Goal: Task Accomplishment & Management: Complete application form

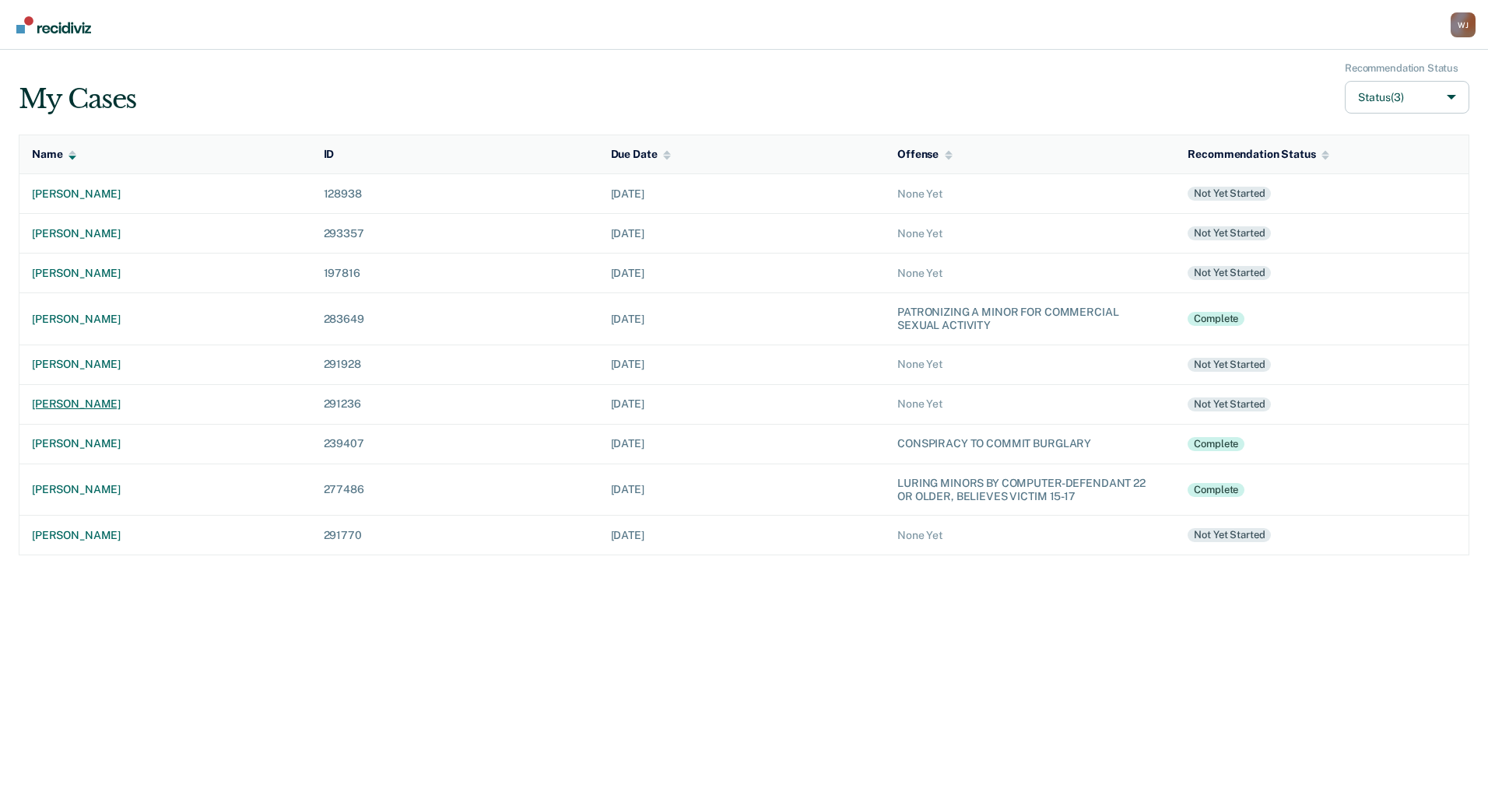
click at [92, 408] on div "[PERSON_NAME]" at bounding box center [165, 404] width 267 height 13
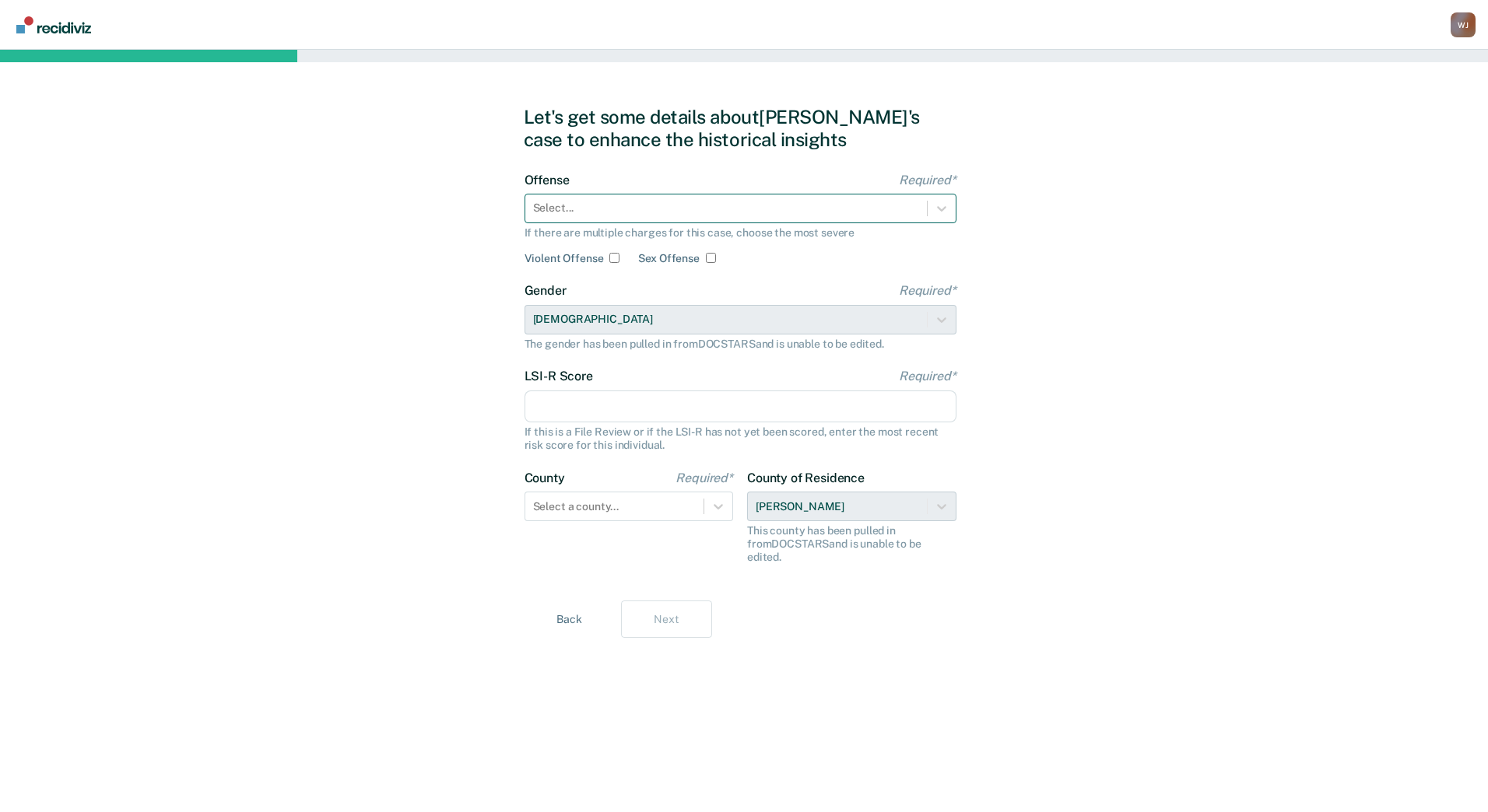
click at [616, 214] on div at bounding box center [726, 208] width 386 height 16
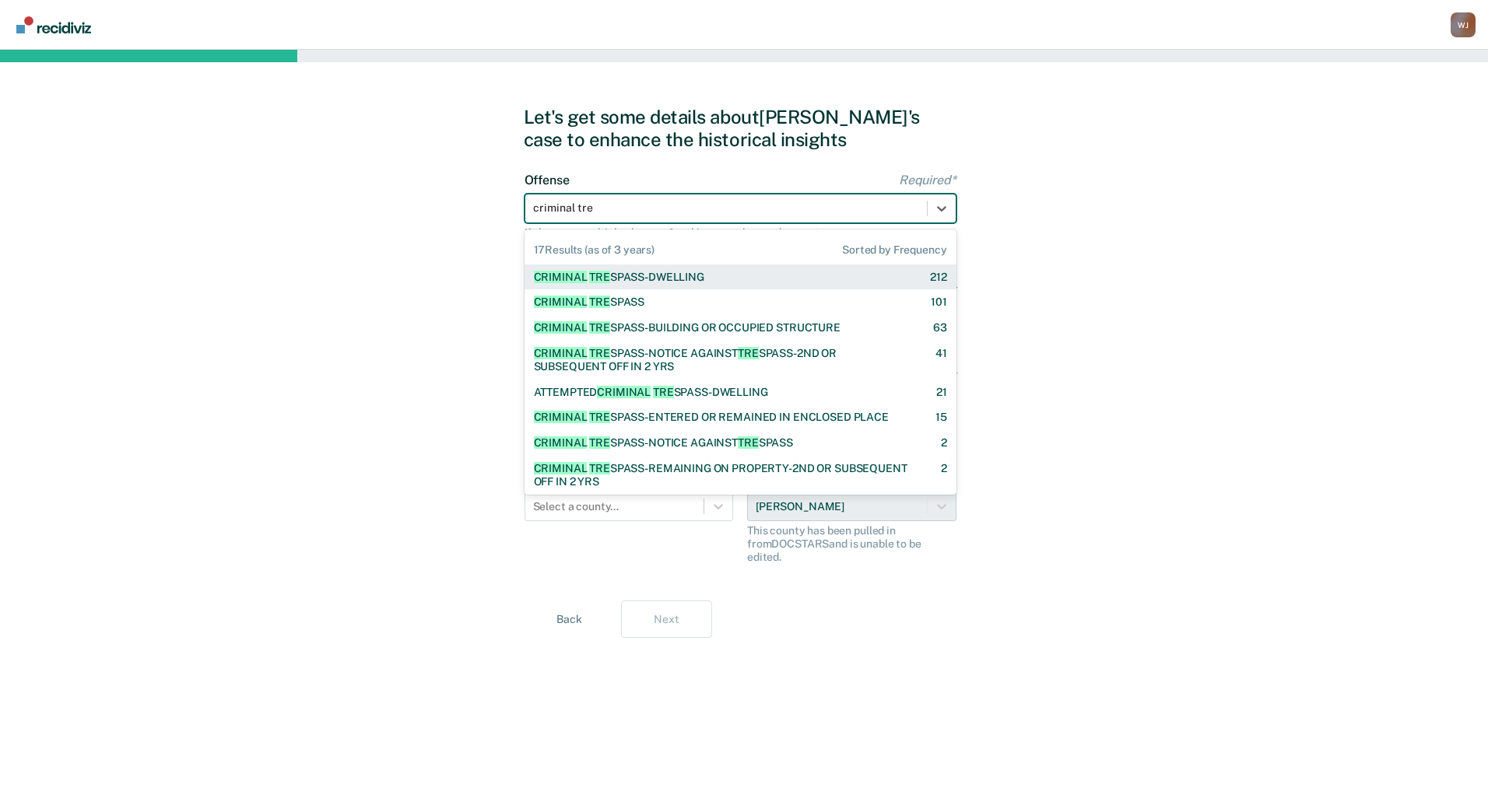
type input "criminal tres"
click at [618, 274] on div "CRIMINAL TRES PASS-DWELLING" at bounding box center [619, 277] width 170 height 13
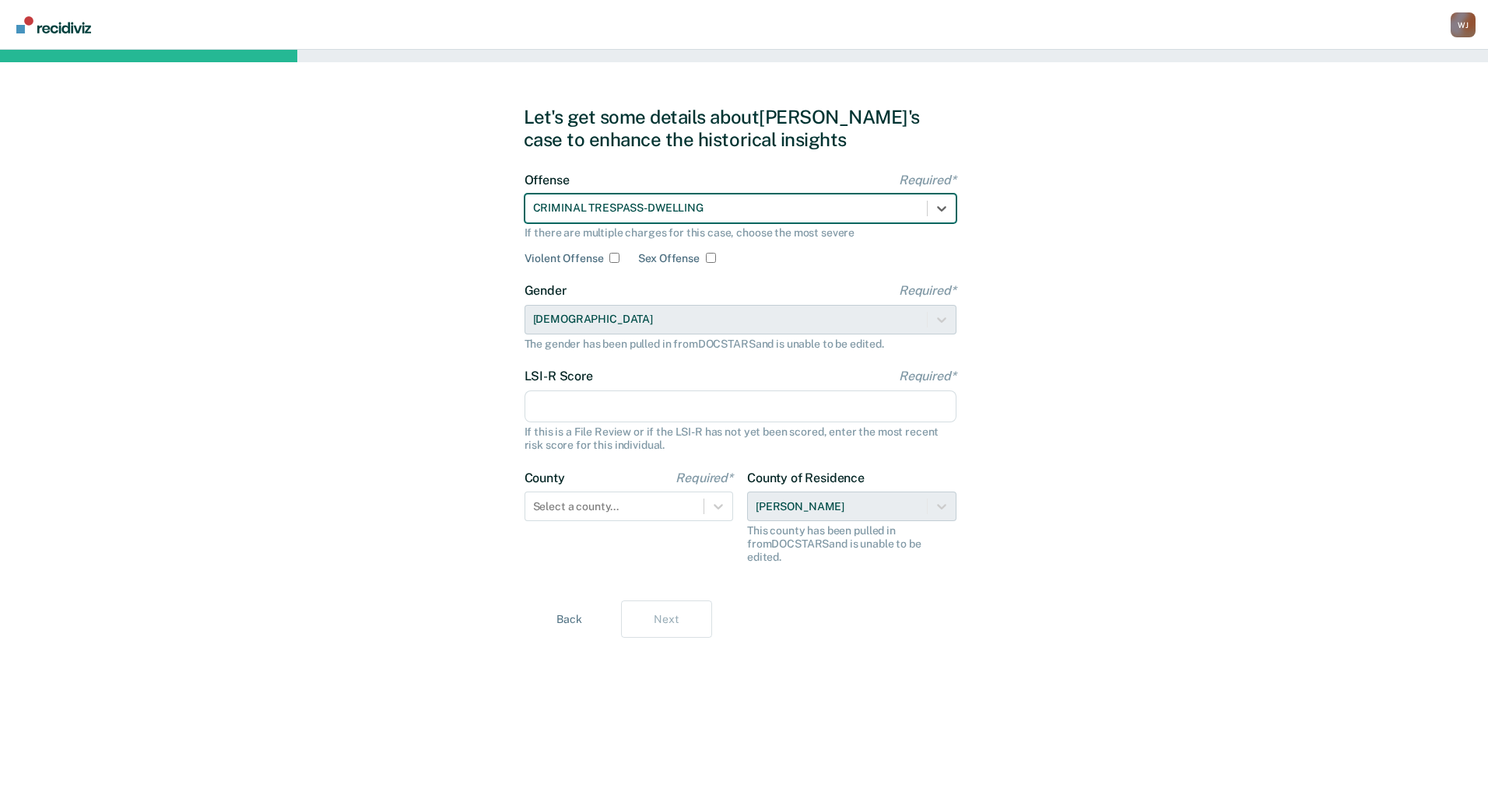
click at [625, 409] on input "LSI-R Score Required*" at bounding box center [740, 407] width 431 height 33
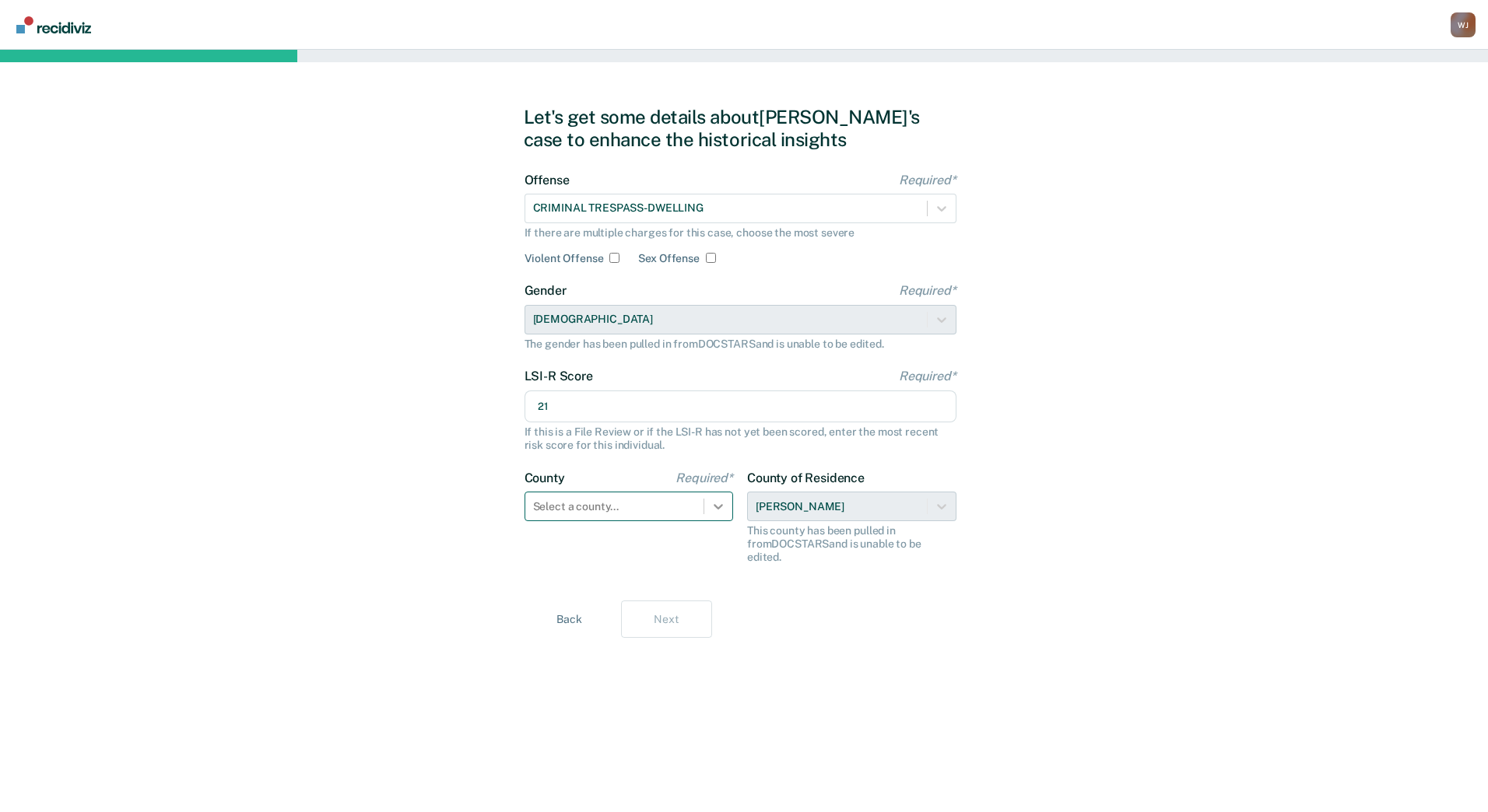
type input "21"
click at [715, 502] on icon at bounding box center [718, 506] width 15 height 15
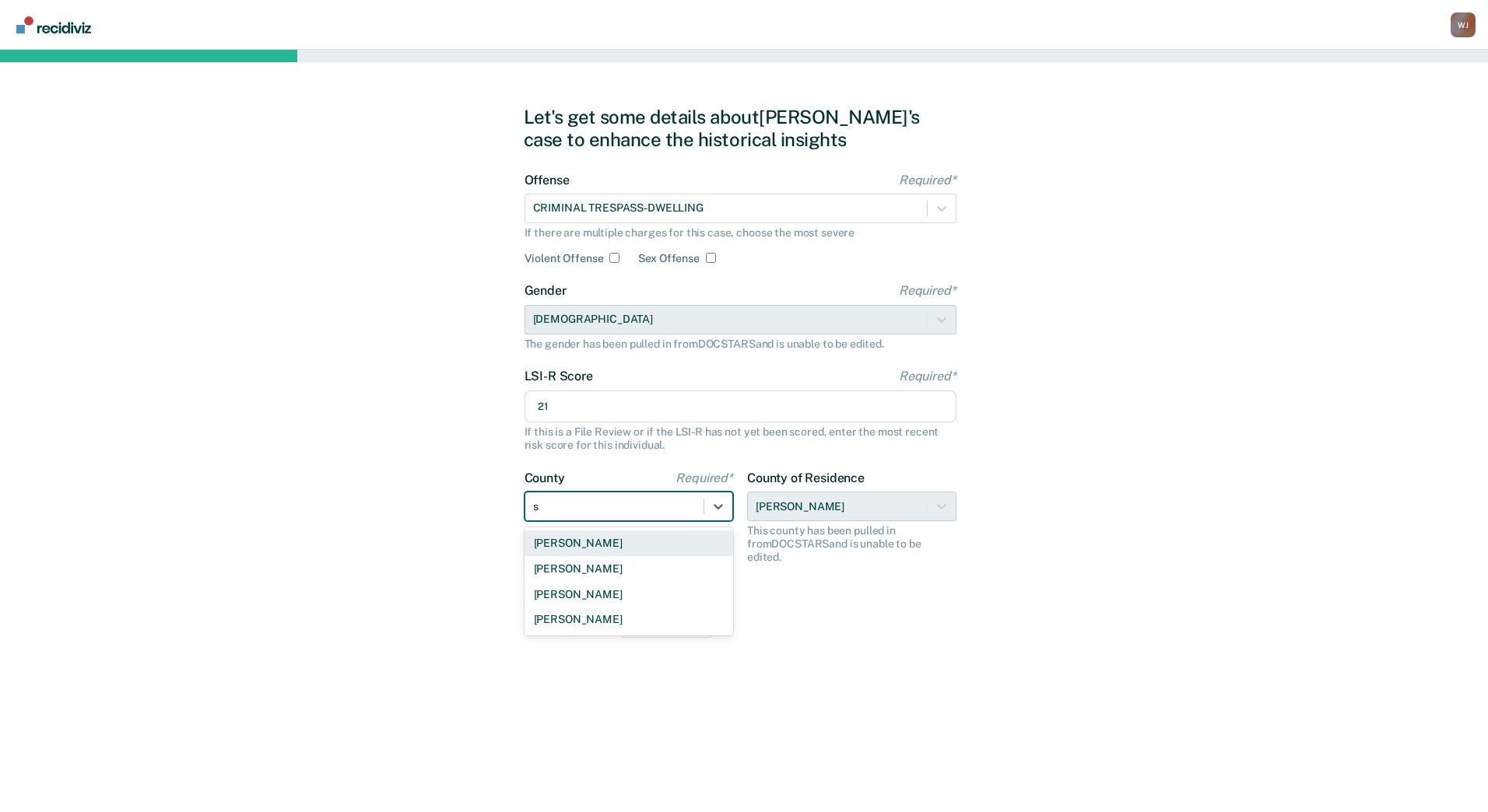
type input "st"
click at [548, 566] on div "[PERSON_NAME]" at bounding box center [628, 569] width 209 height 26
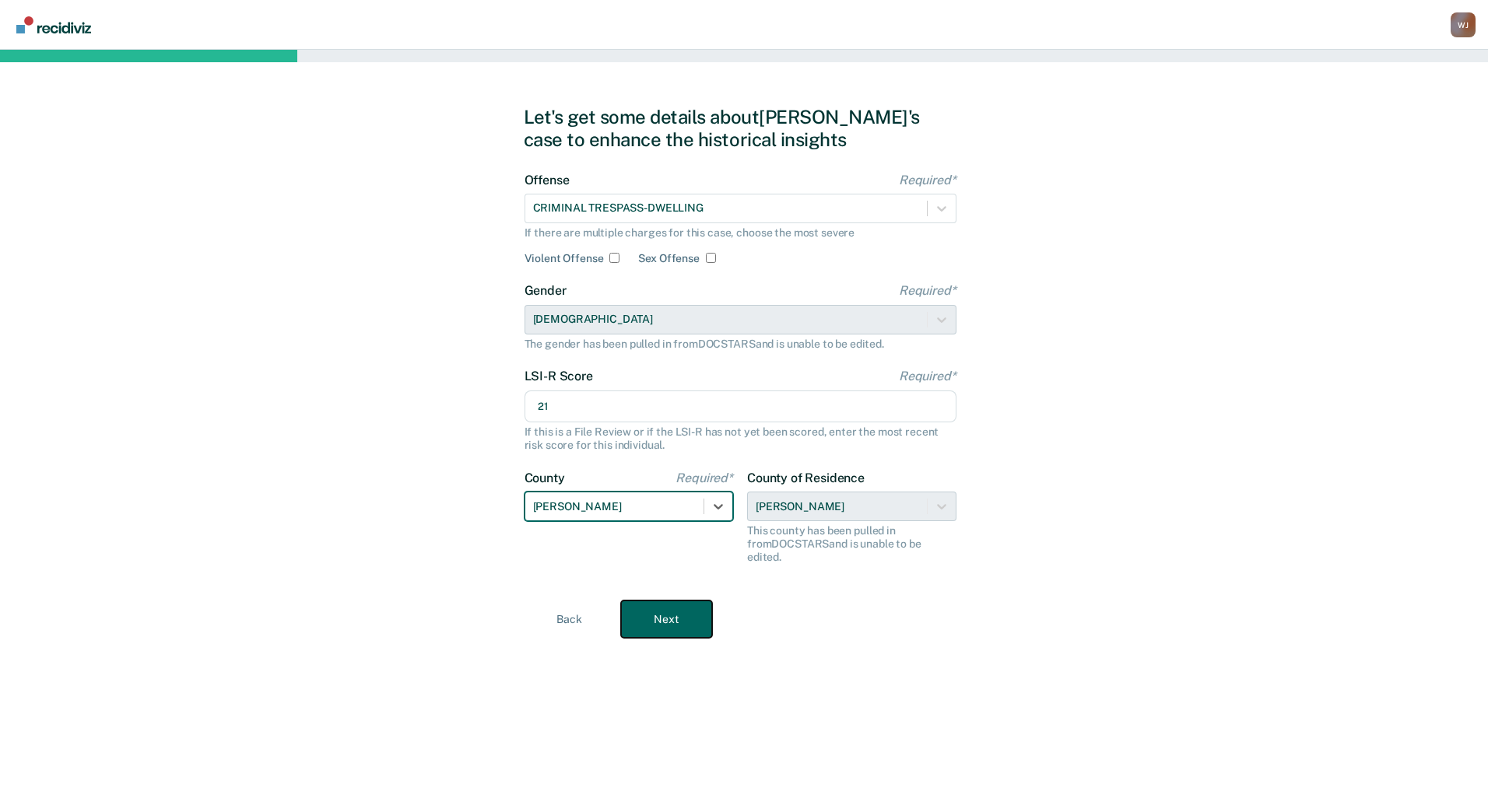
click at [679, 600] on button "Next" at bounding box center [667, 619] width 91 height 37
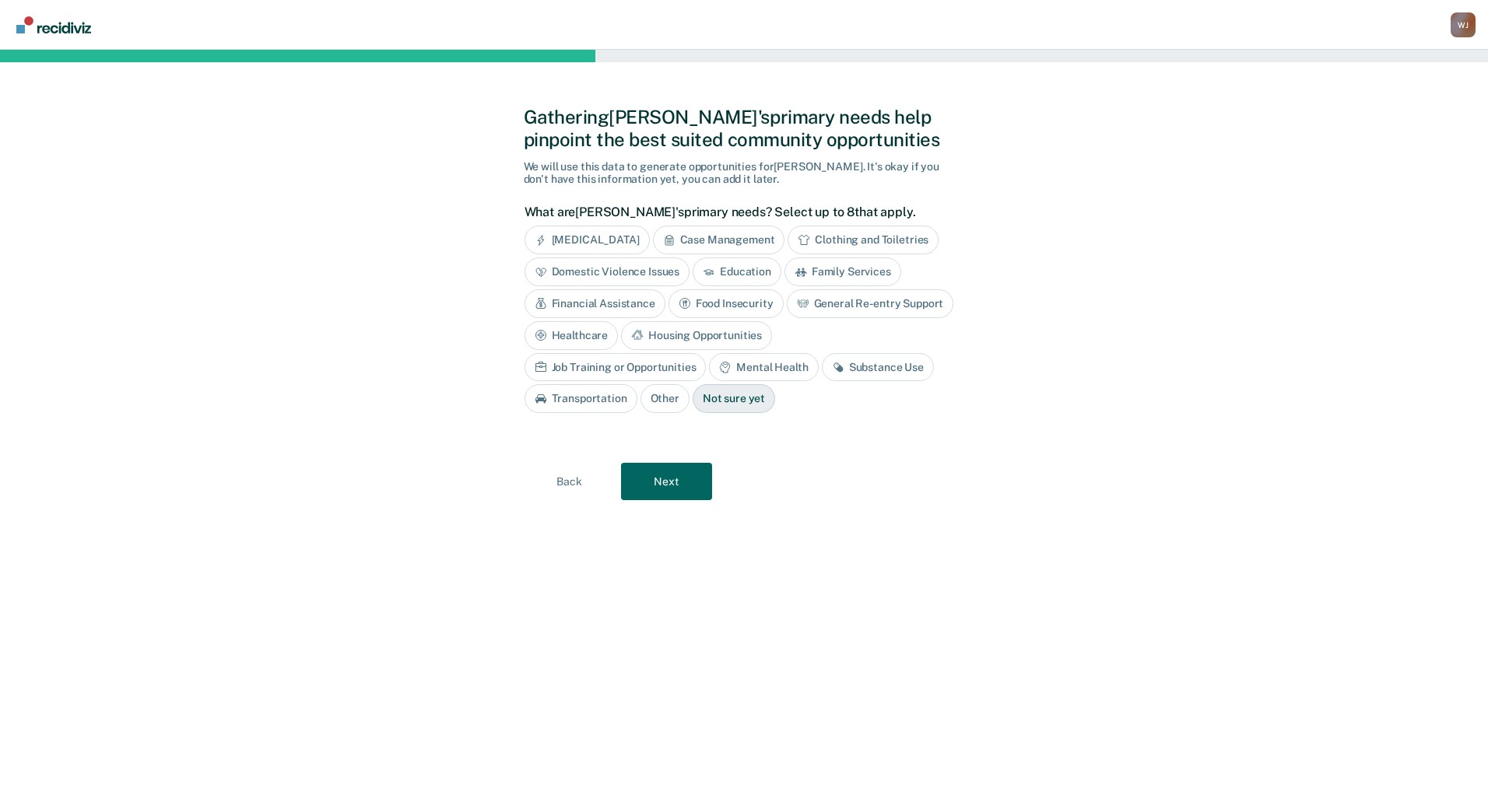
click at [716, 334] on div "Housing Opportunities" at bounding box center [696, 335] width 151 height 28
click at [890, 369] on div "Substance Use" at bounding box center [877, 367] width 112 height 28
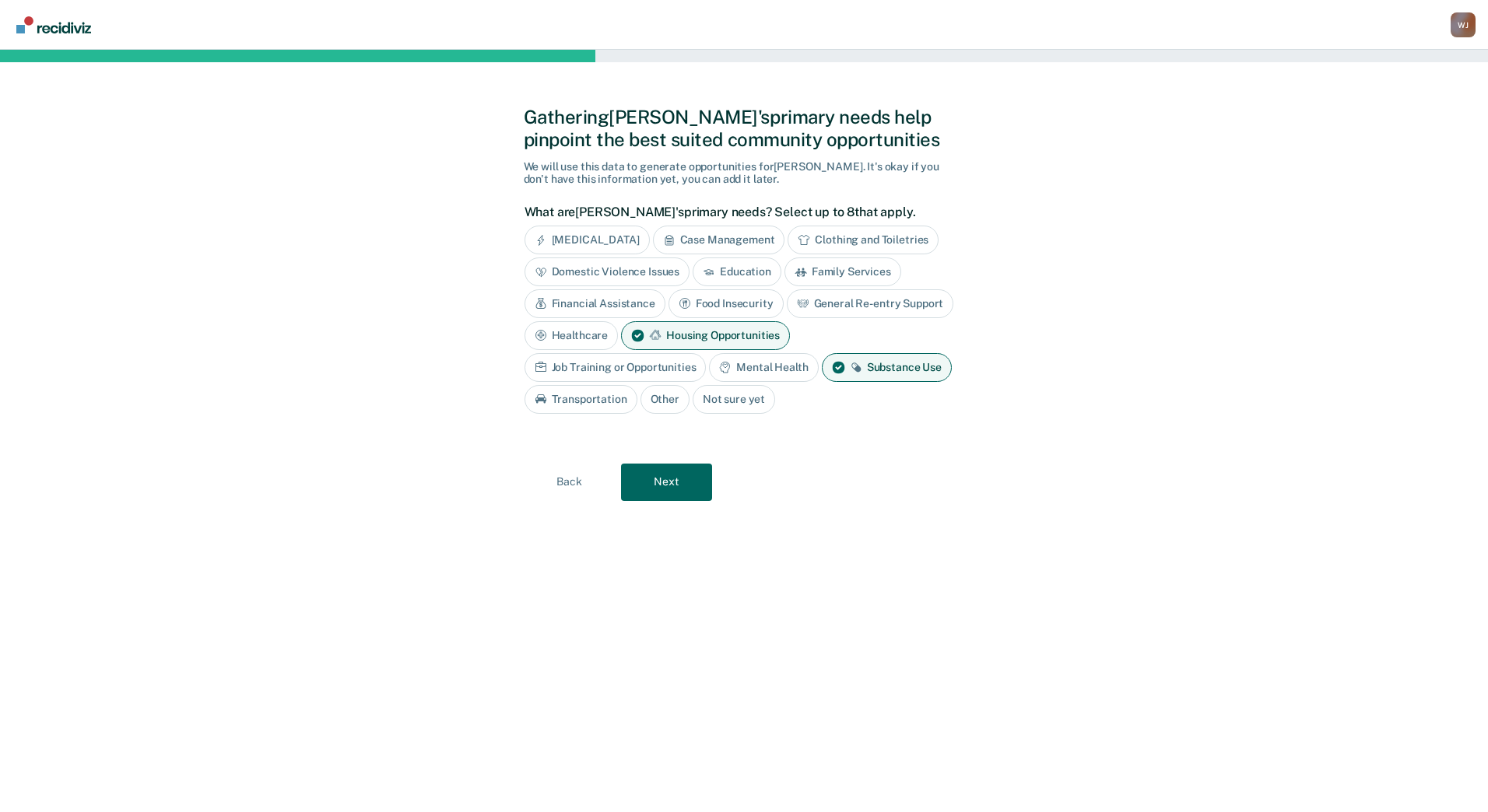
click at [877, 307] on div "General Re-entry Support" at bounding box center [870, 303] width 168 height 28
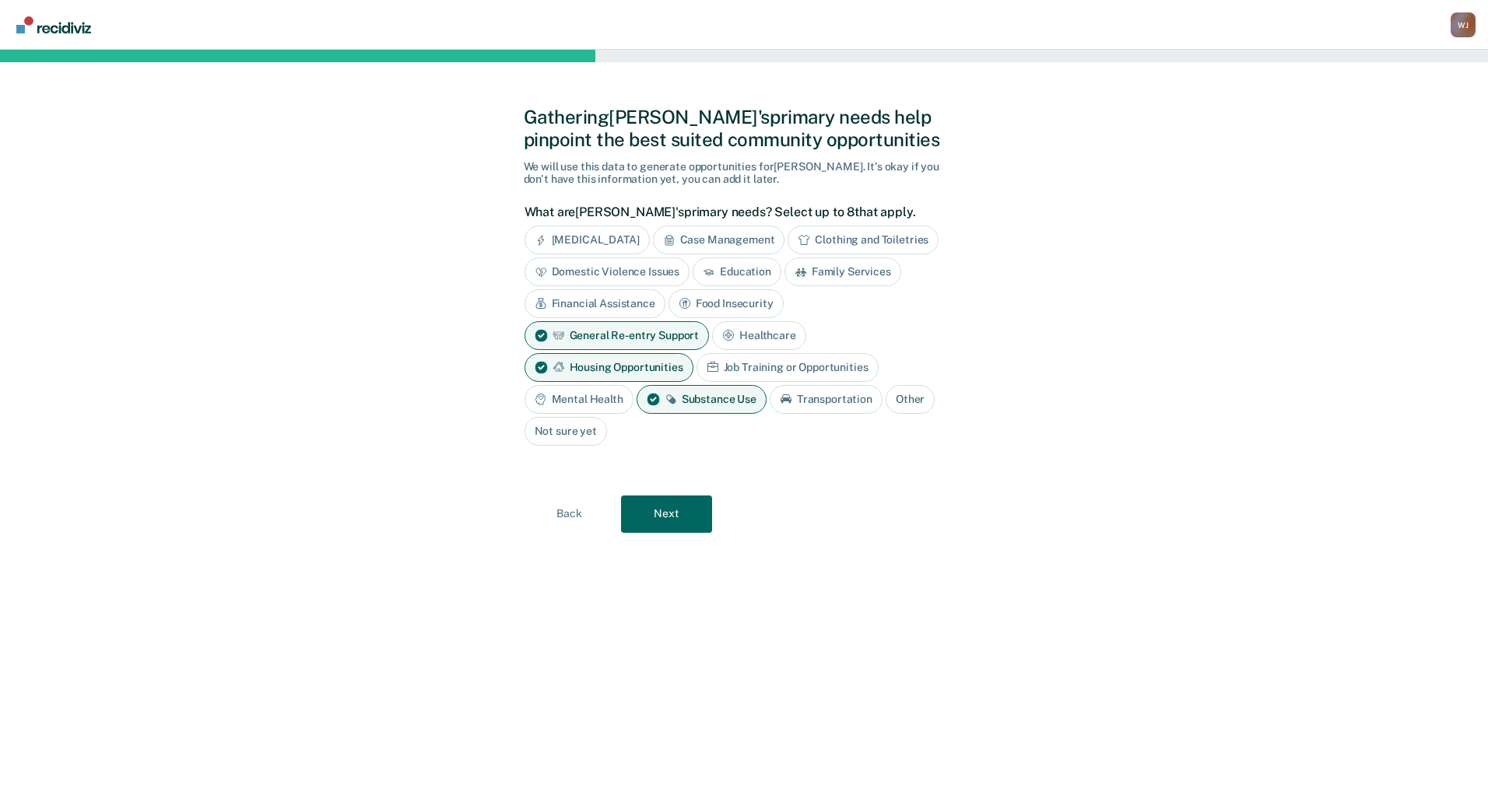
click at [569, 403] on div "Mental Health" at bounding box center [579, 399] width 109 height 28
click at [676, 510] on button "Next" at bounding box center [667, 514] width 91 height 37
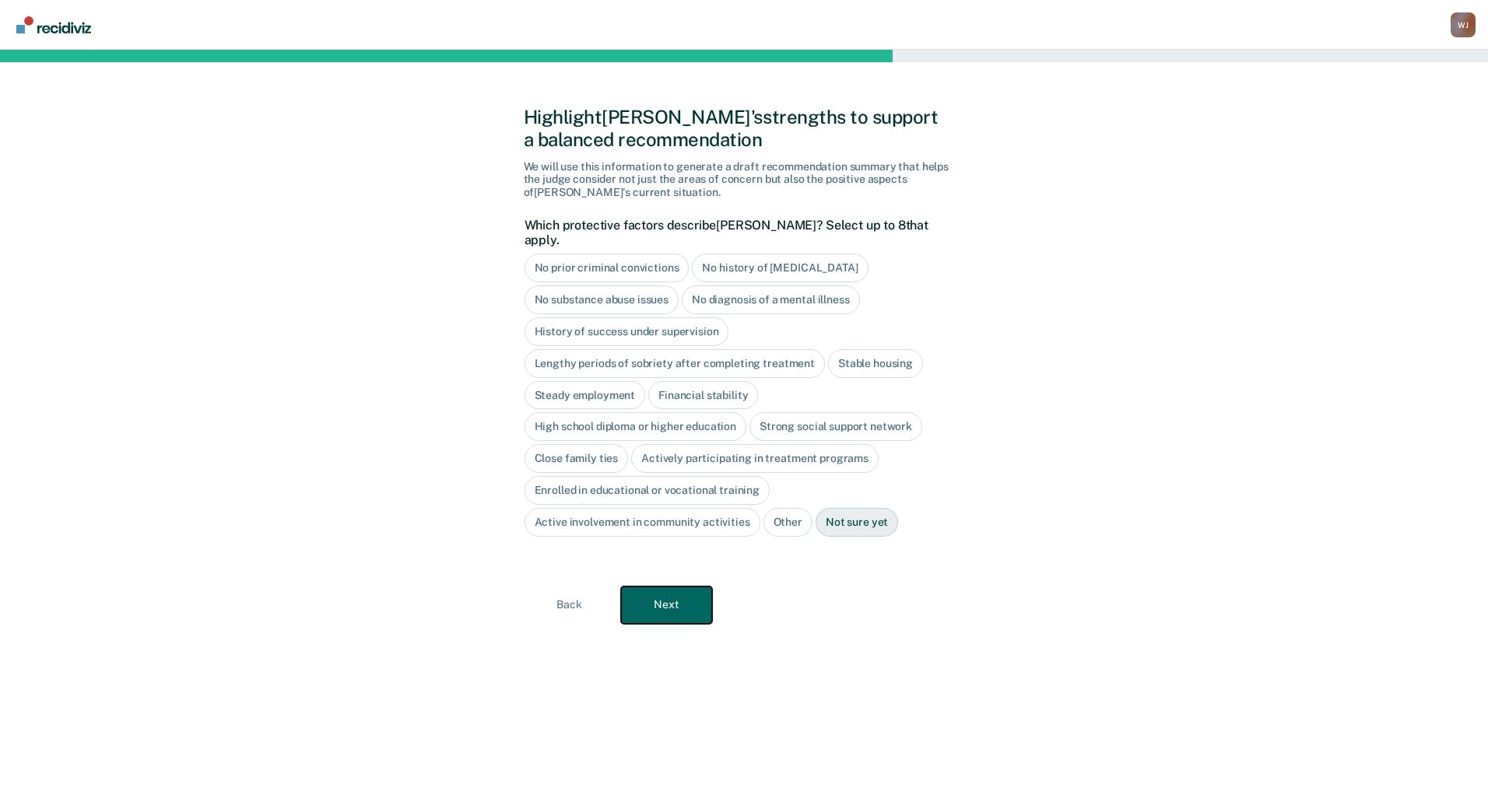
click at [657, 594] on button "Next" at bounding box center [667, 605] width 91 height 37
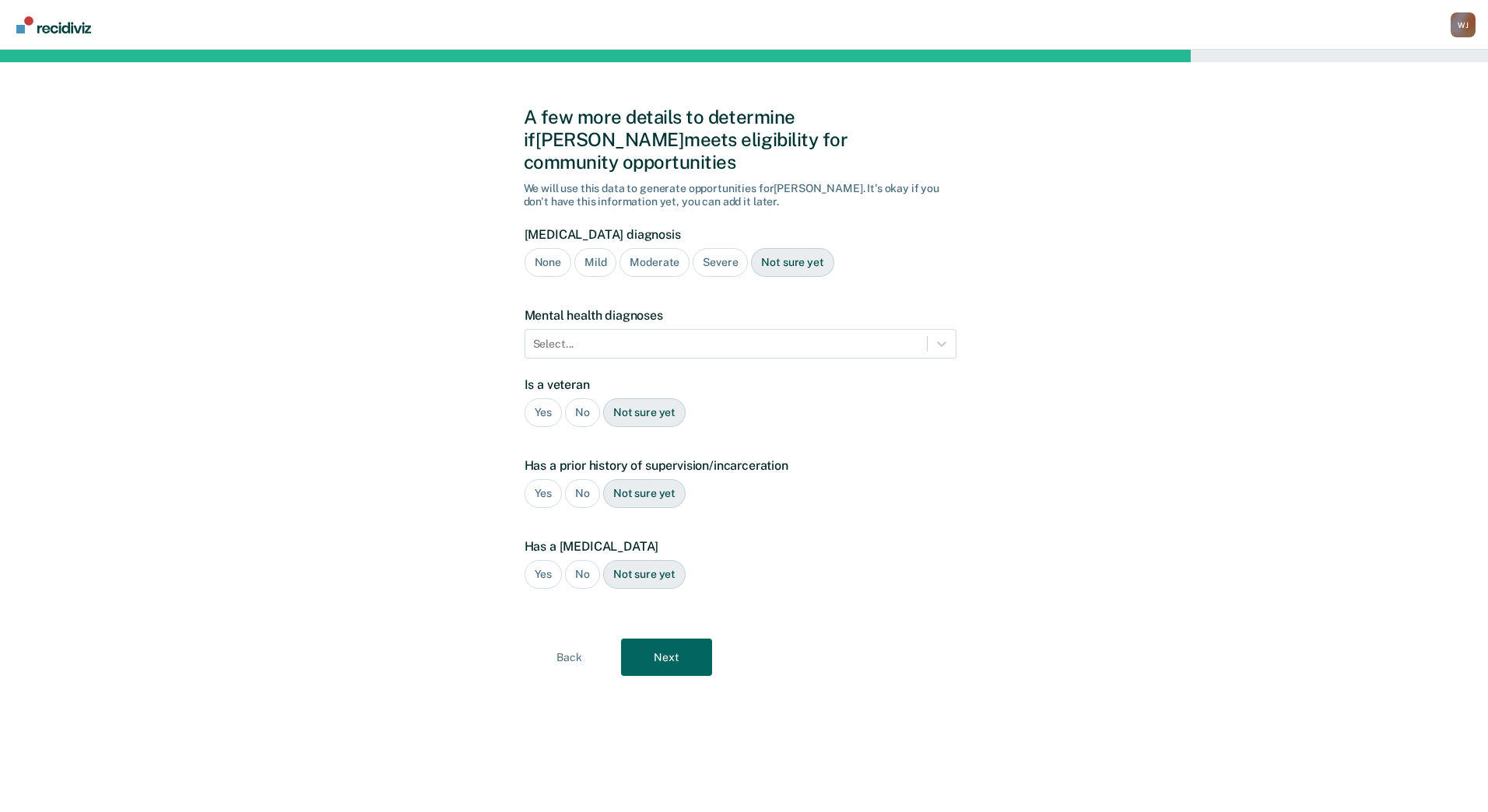
click at [716, 248] on div "Severe" at bounding box center [720, 262] width 55 height 28
click at [943, 342] on icon at bounding box center [941, 344] width 9 height 6
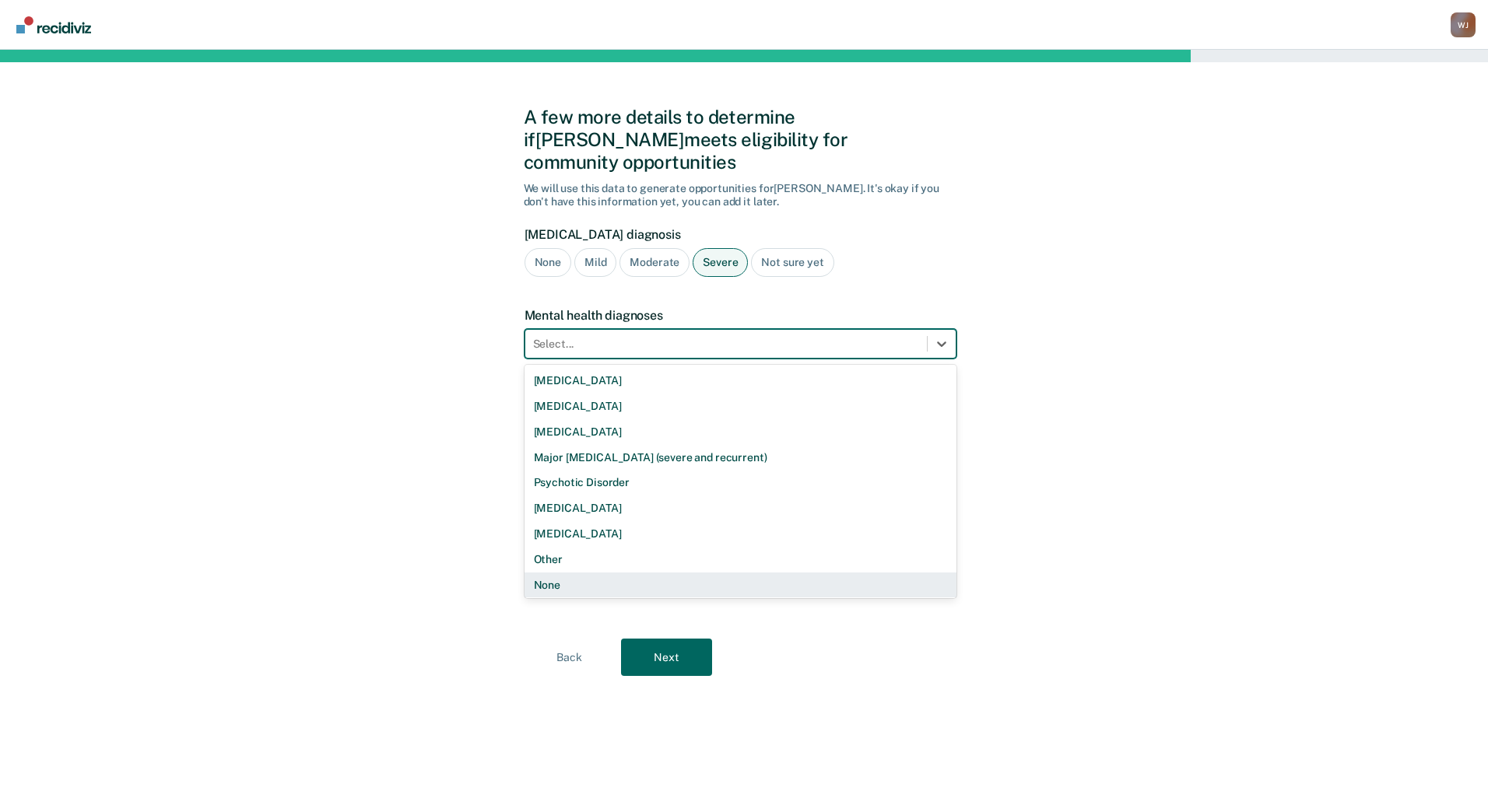
click at [662, 572] on div "None" at bounding box center [740, 585] width 431 height 26
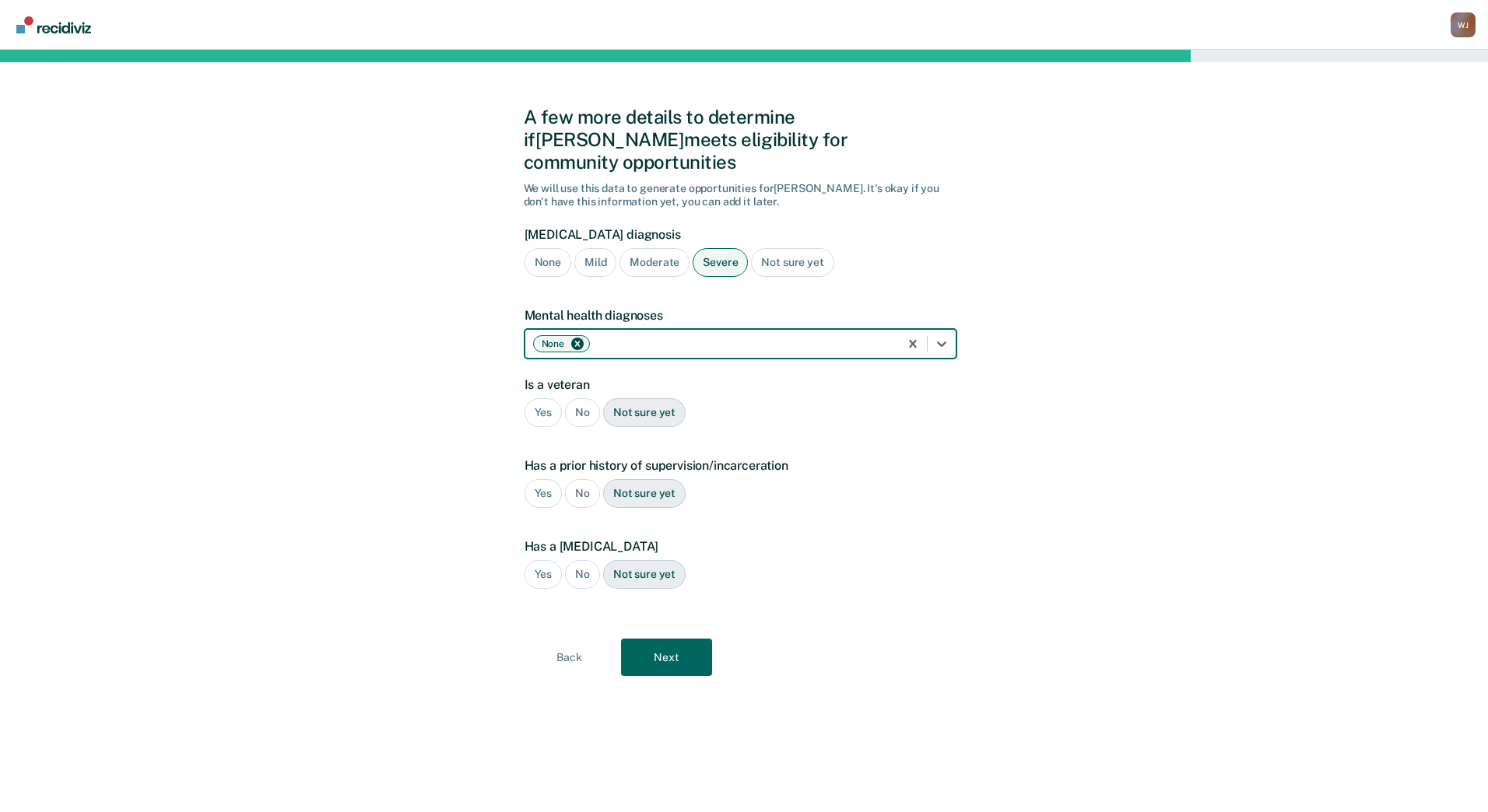
click at [585, 398] on div "No" at bounding box center [582, 412] width 35 height 28
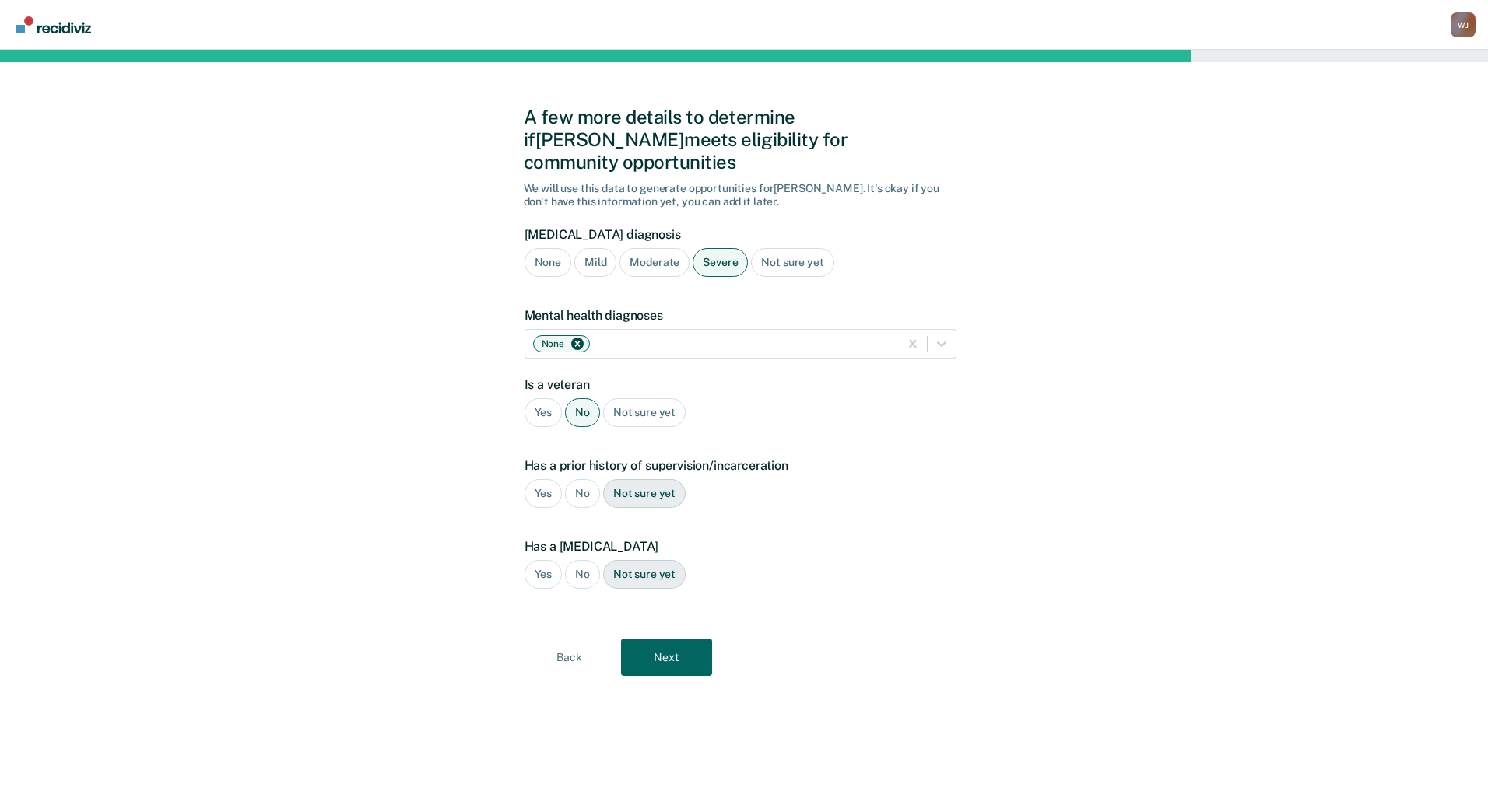
click at [549, 479] on div "Yes" at bounding box center [543, 493] width 38 height 28
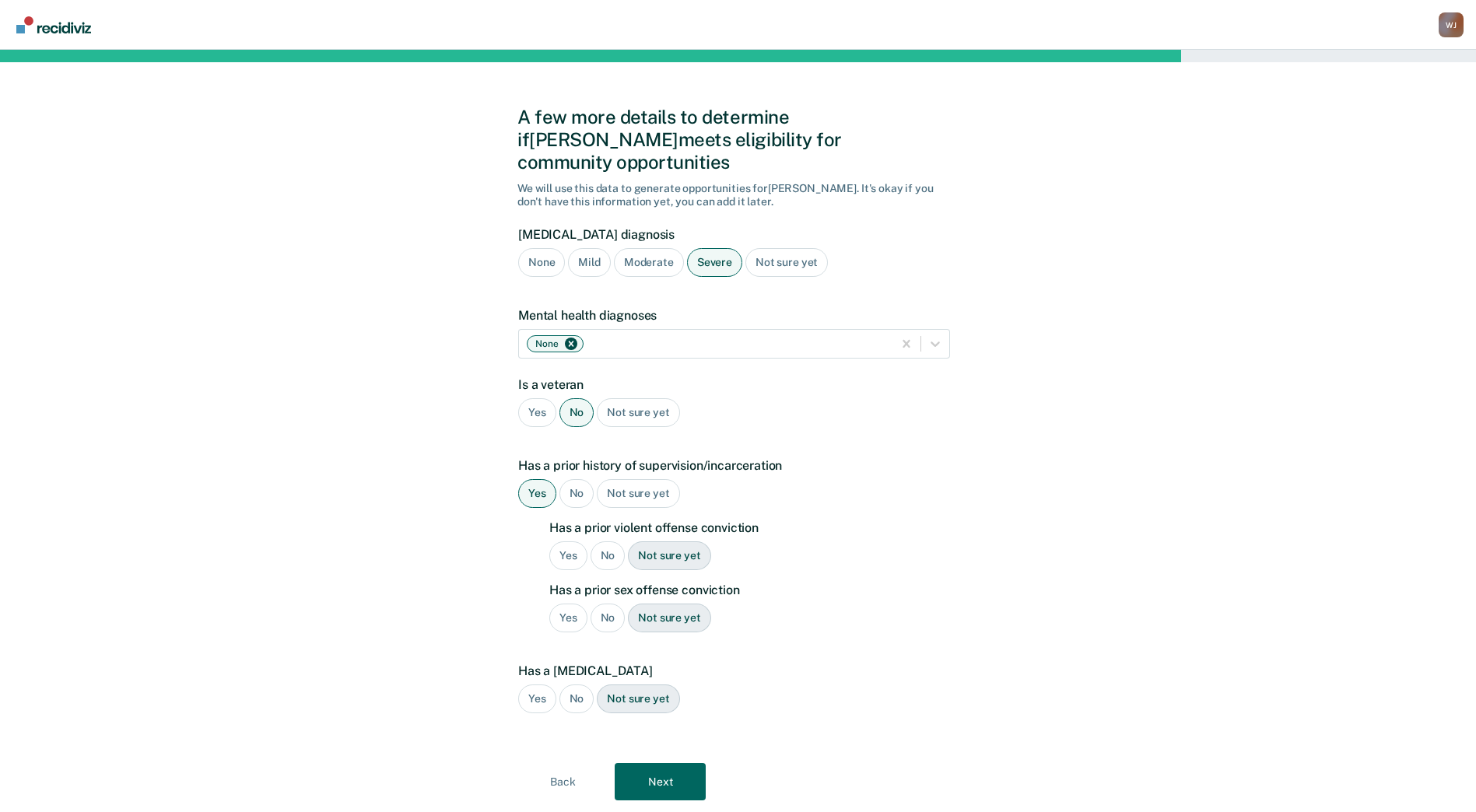
click at [608, 541] on div "No" at bounding box center [607, 555] width 35 height 28
click at [607, 604] on div "No" at bounding box center [607, 618] width 35 height 28
click at [578, 684] on div "No" at bounding box center [576, 698] width 35 height 28
click at [665, 763] on button "Next" at bounding box center [660, 782] width 91 height 37
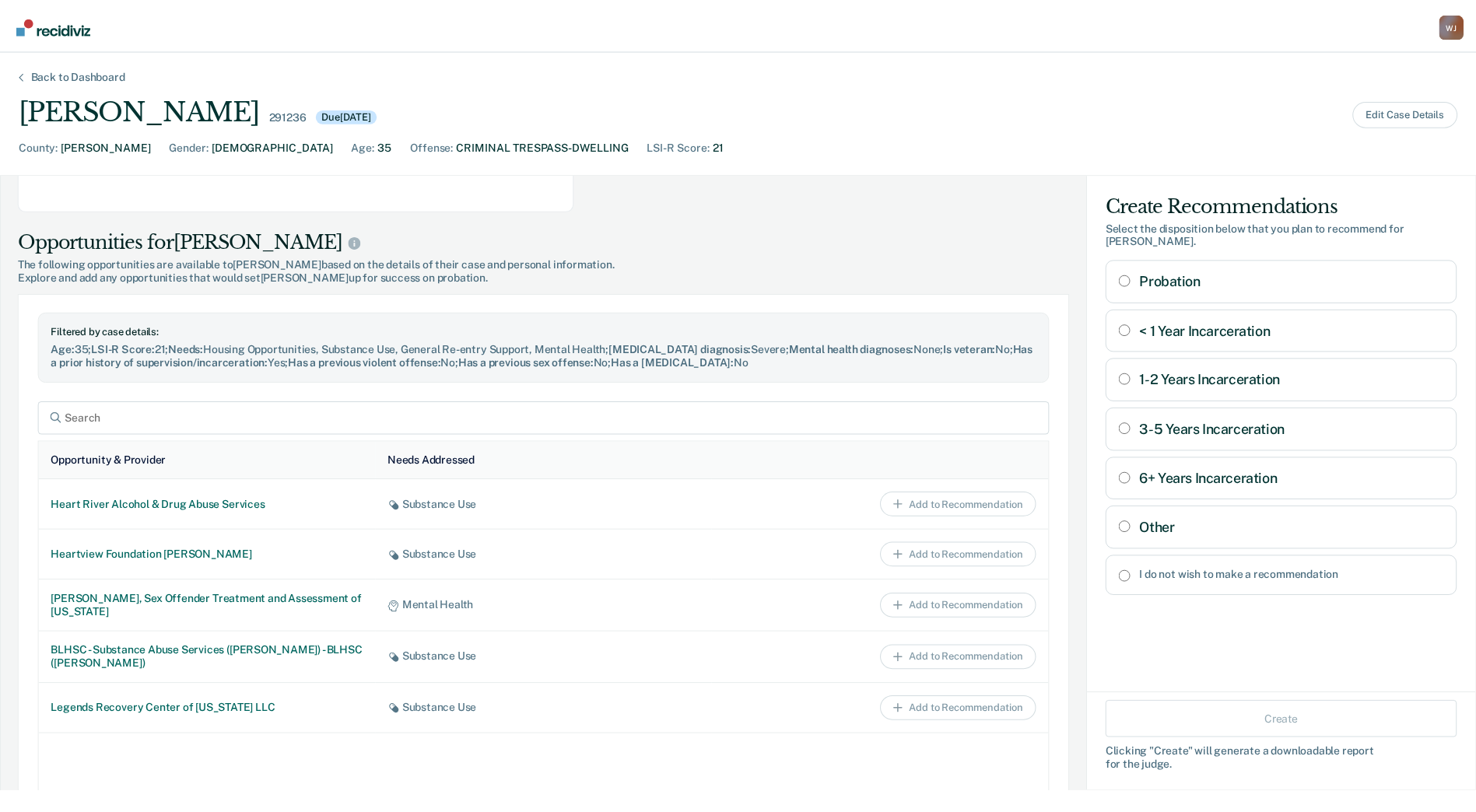
scroll to position [833, 0]
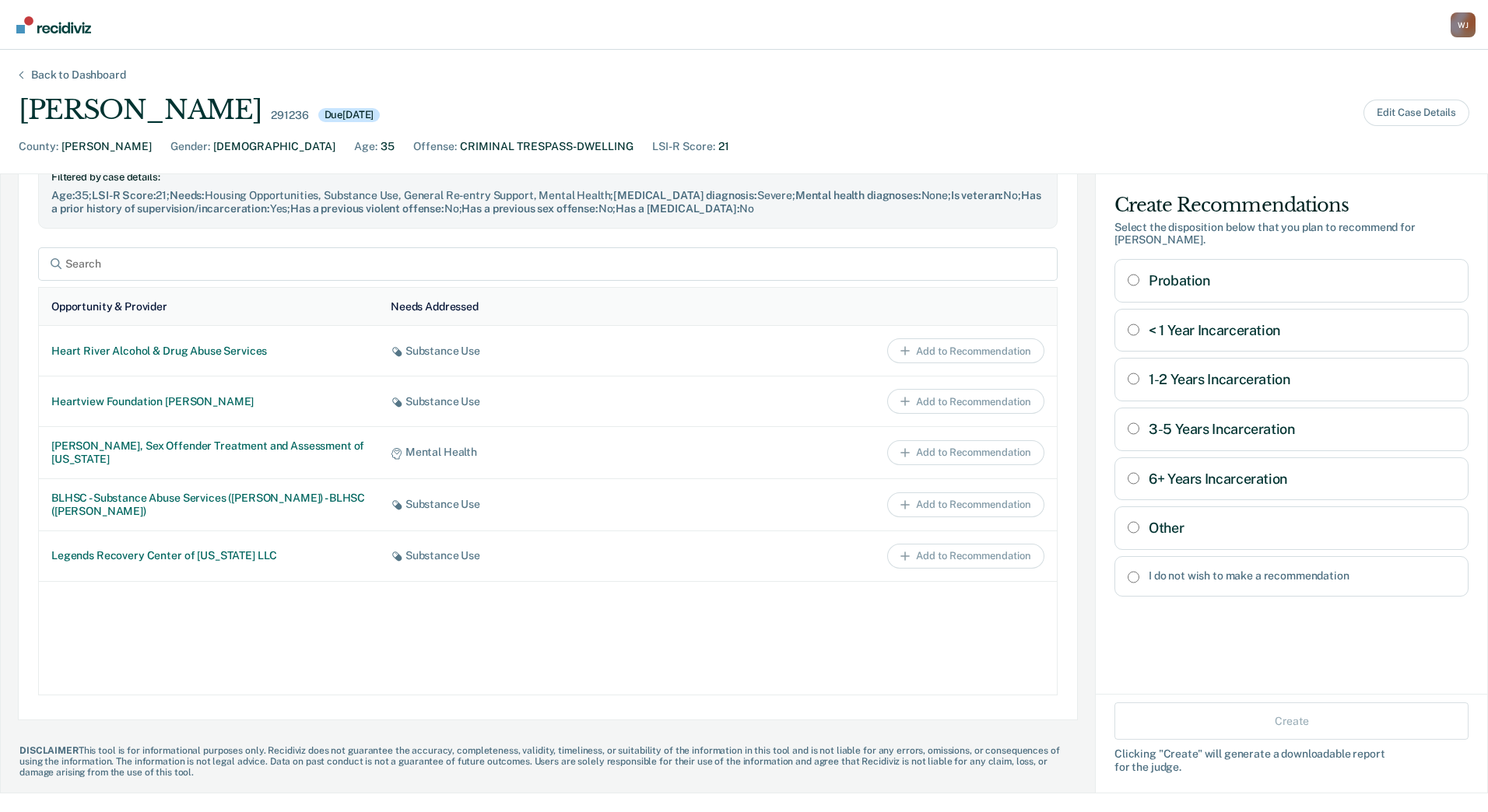
click at [1127, 521] on input "Other" at bounding box center [1133, 526] width 11 height 12
radio input "true"
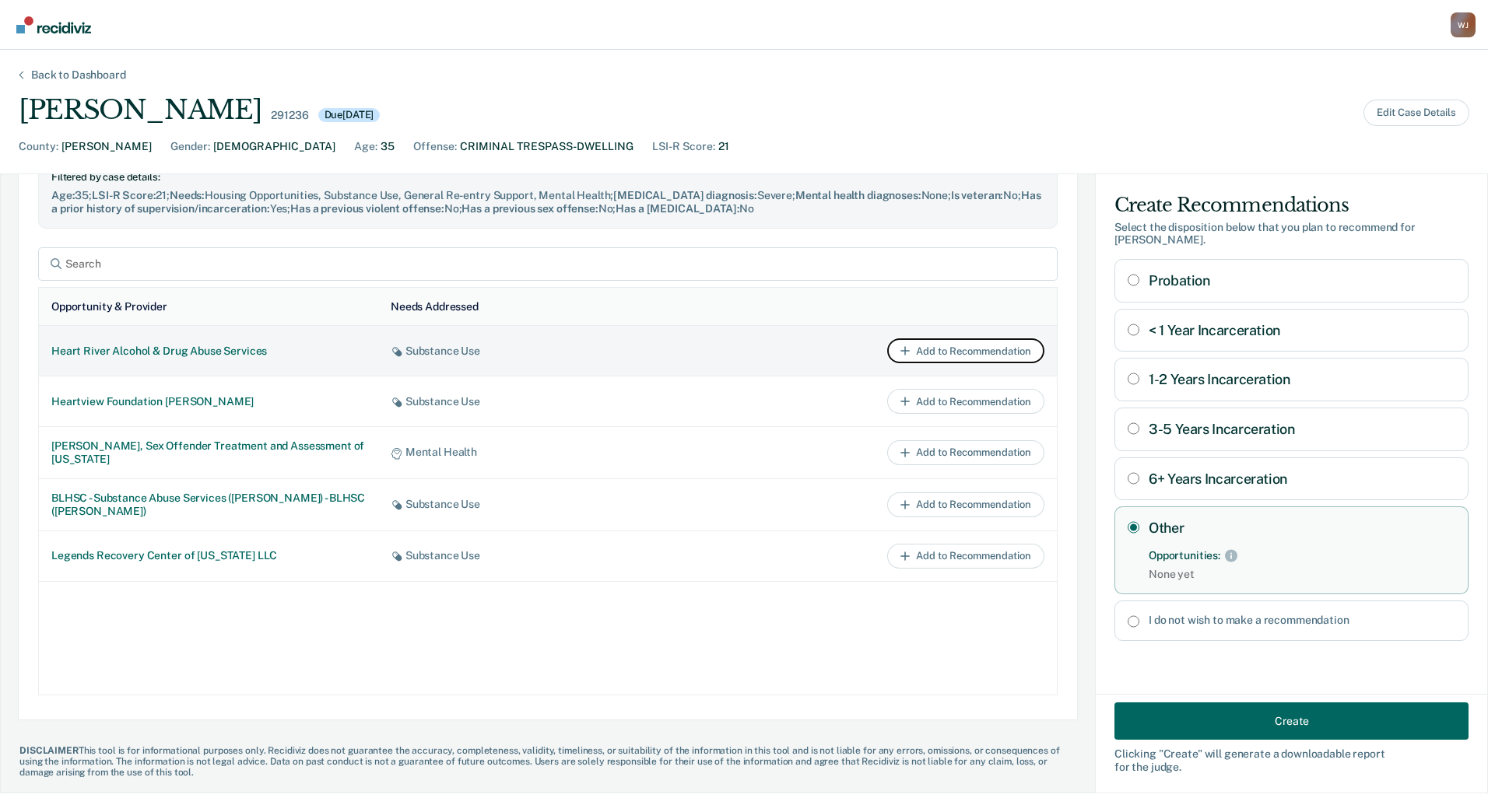
click at [941, 357] on button "Add to Recommendation" at bounding box center [965, 351] width 157 height 25
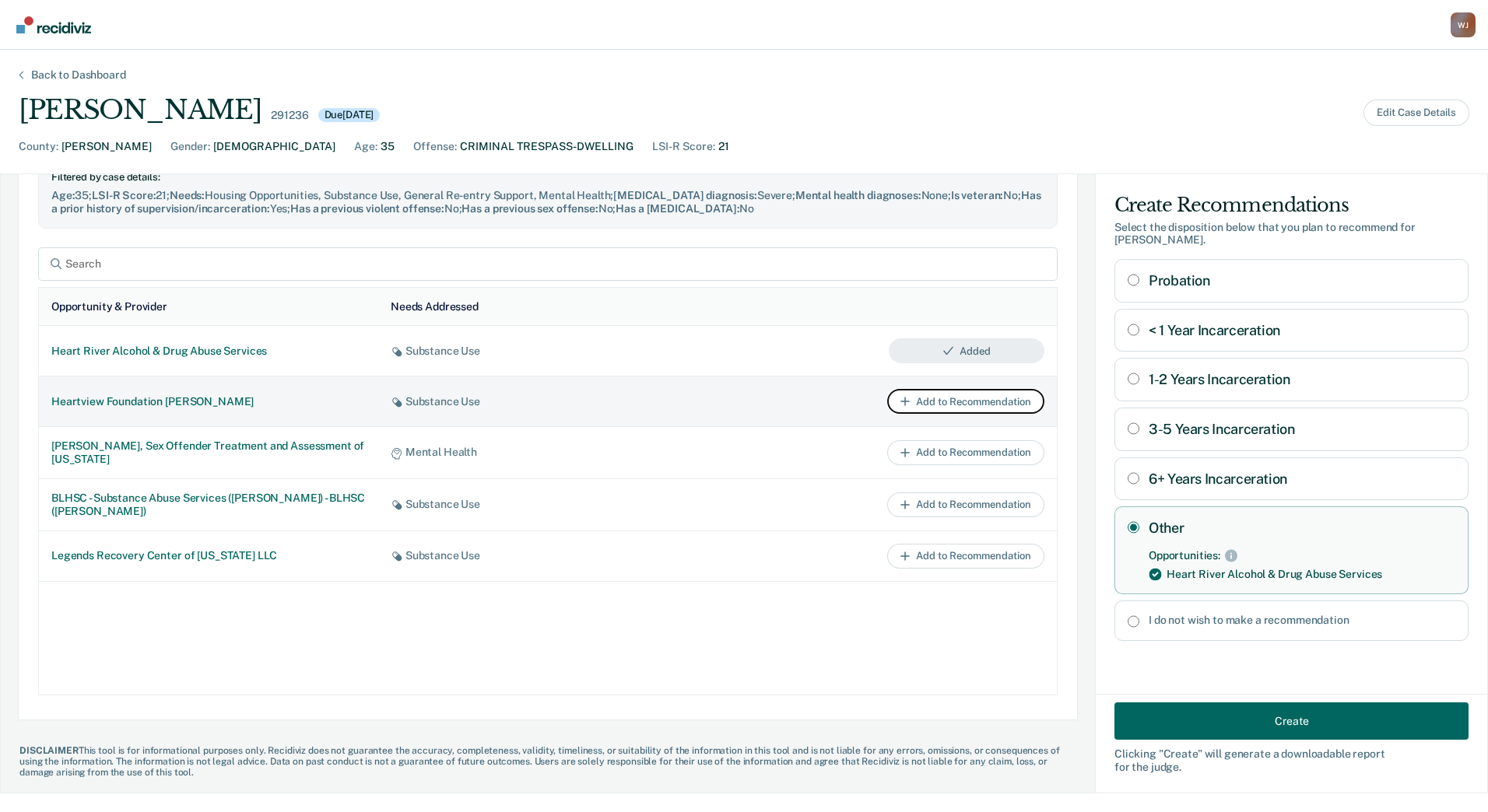
click at [961, 397] on button "Add to Recommendation" at bounding box center [965, 401] width 157 height 25
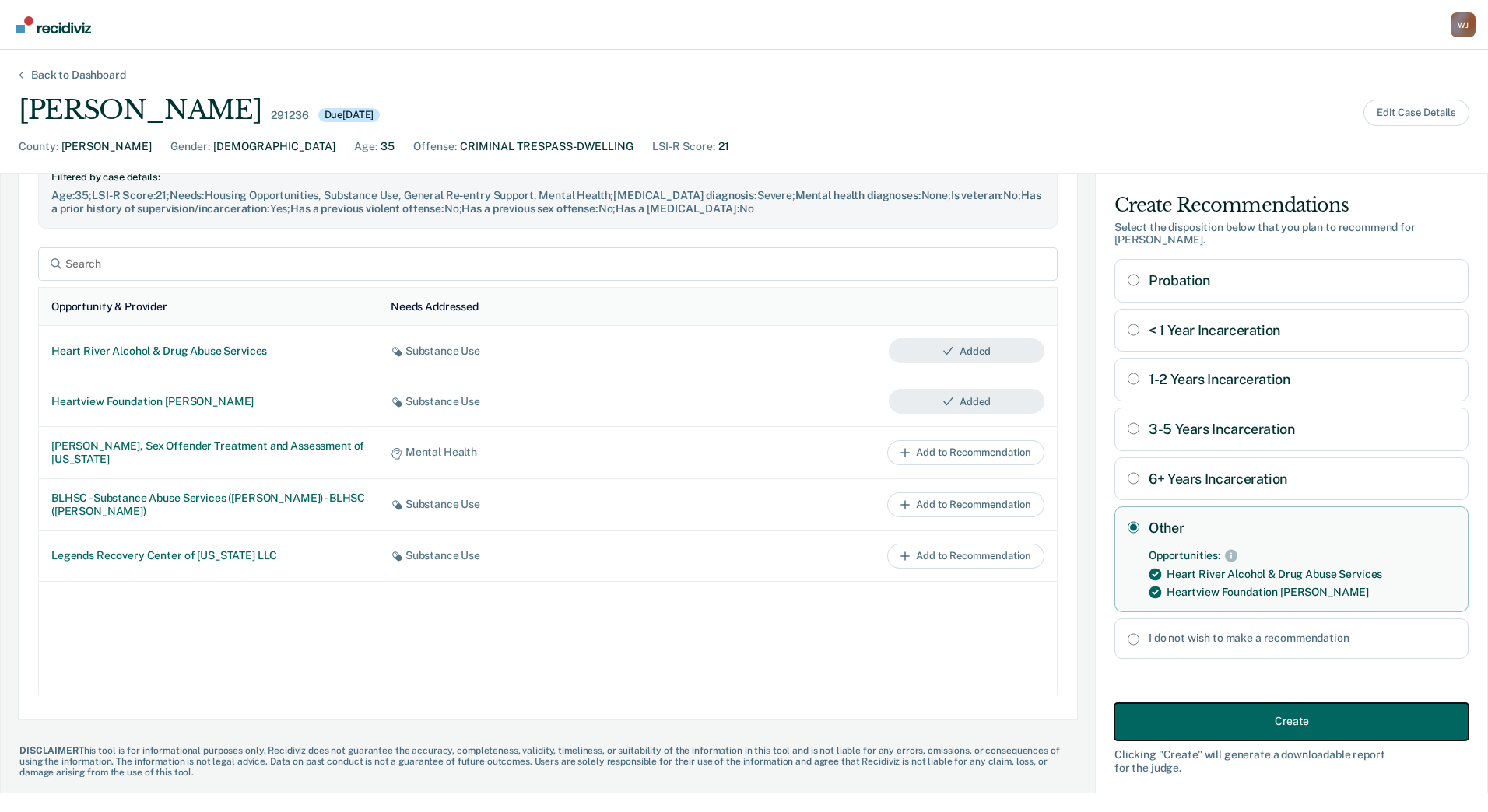
click at [1232, 721] on button "Create" at bounding box center [1291, 721] width 354 height 37
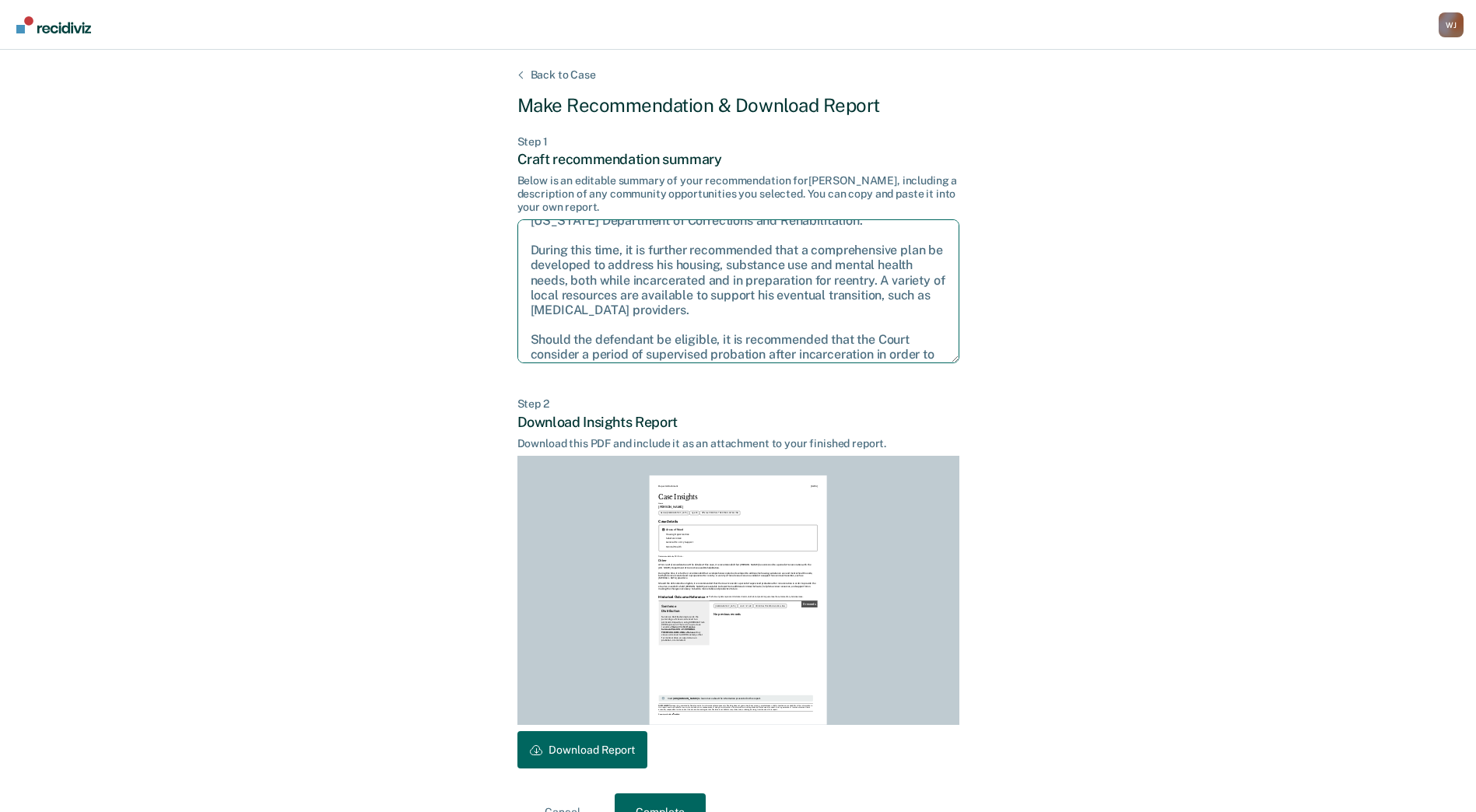
scroll to position [62, 0]
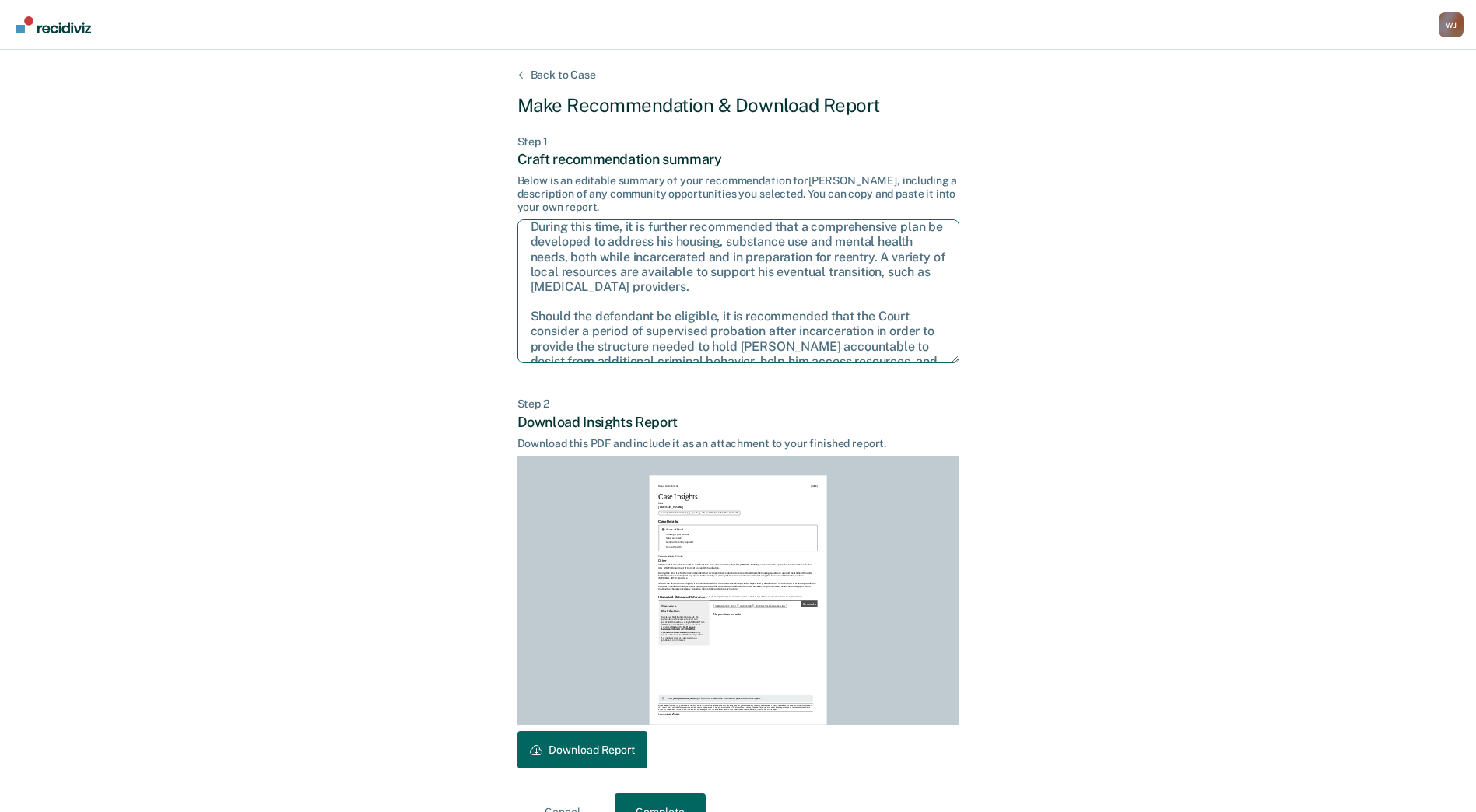
click at [958, 343] on textarea "After careful consideration of the details of this case, it is recommended that…" at bounding box center [738, 291] width 442 height 144
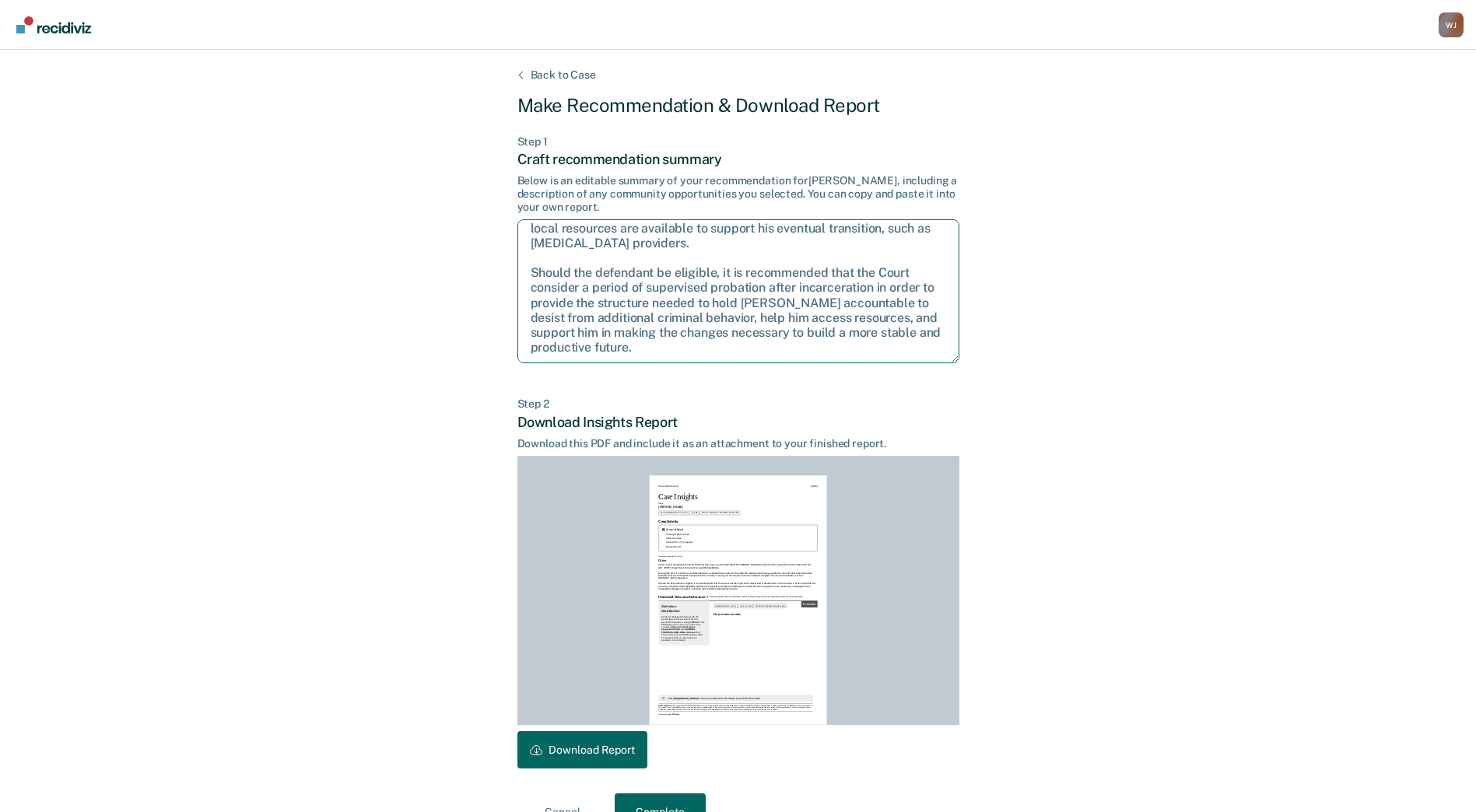
click at [958, 343] on textarea "After careful consideration of the details of this case, it is recommended that…" at bounding box center [738, 291] width 442 height 144
click at [958, 342] on textarea "After careful consideration of the details of this case, it is recommended that…" at bounding box center [738, 291] width 442 height 144
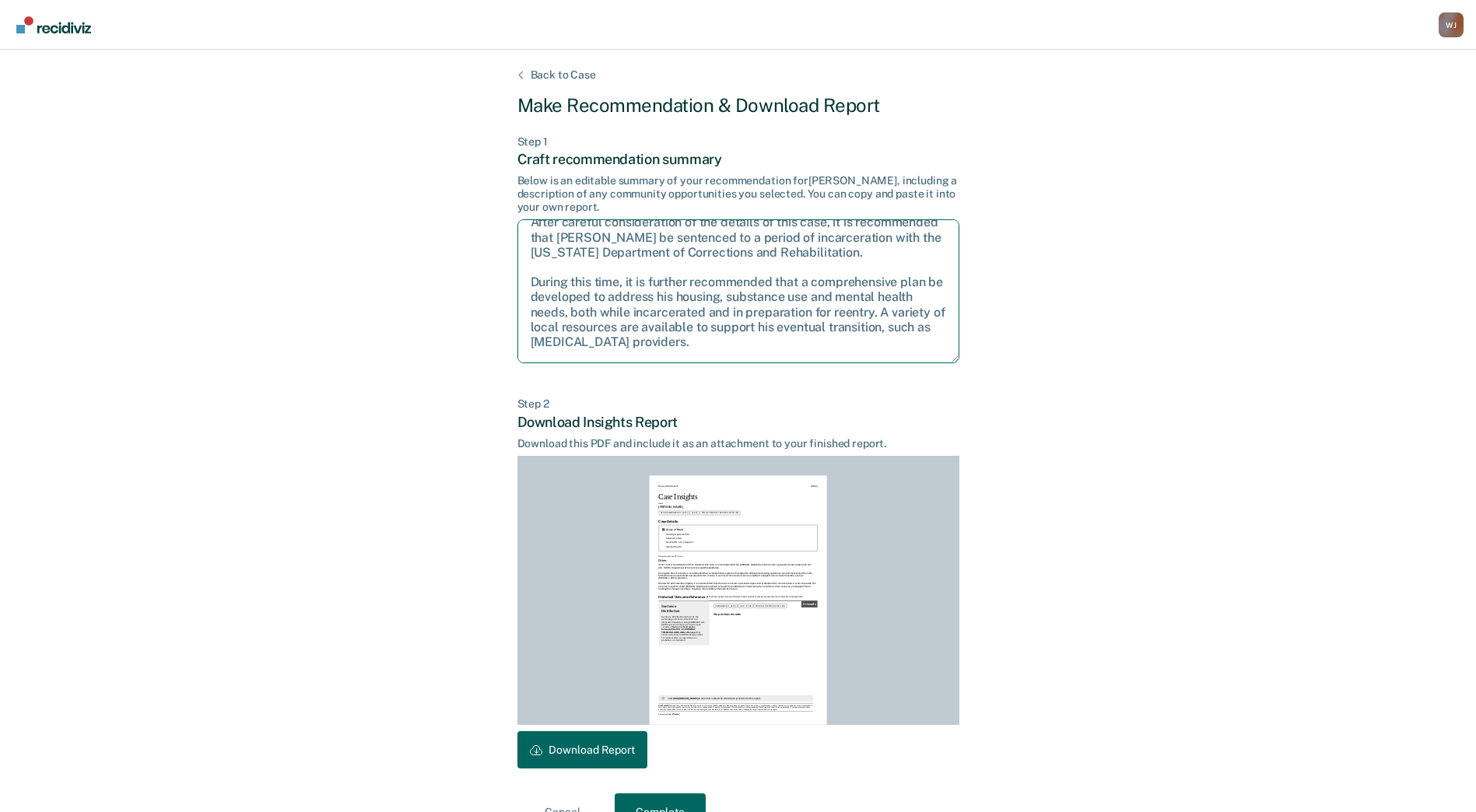
scroll to position [0, 0]
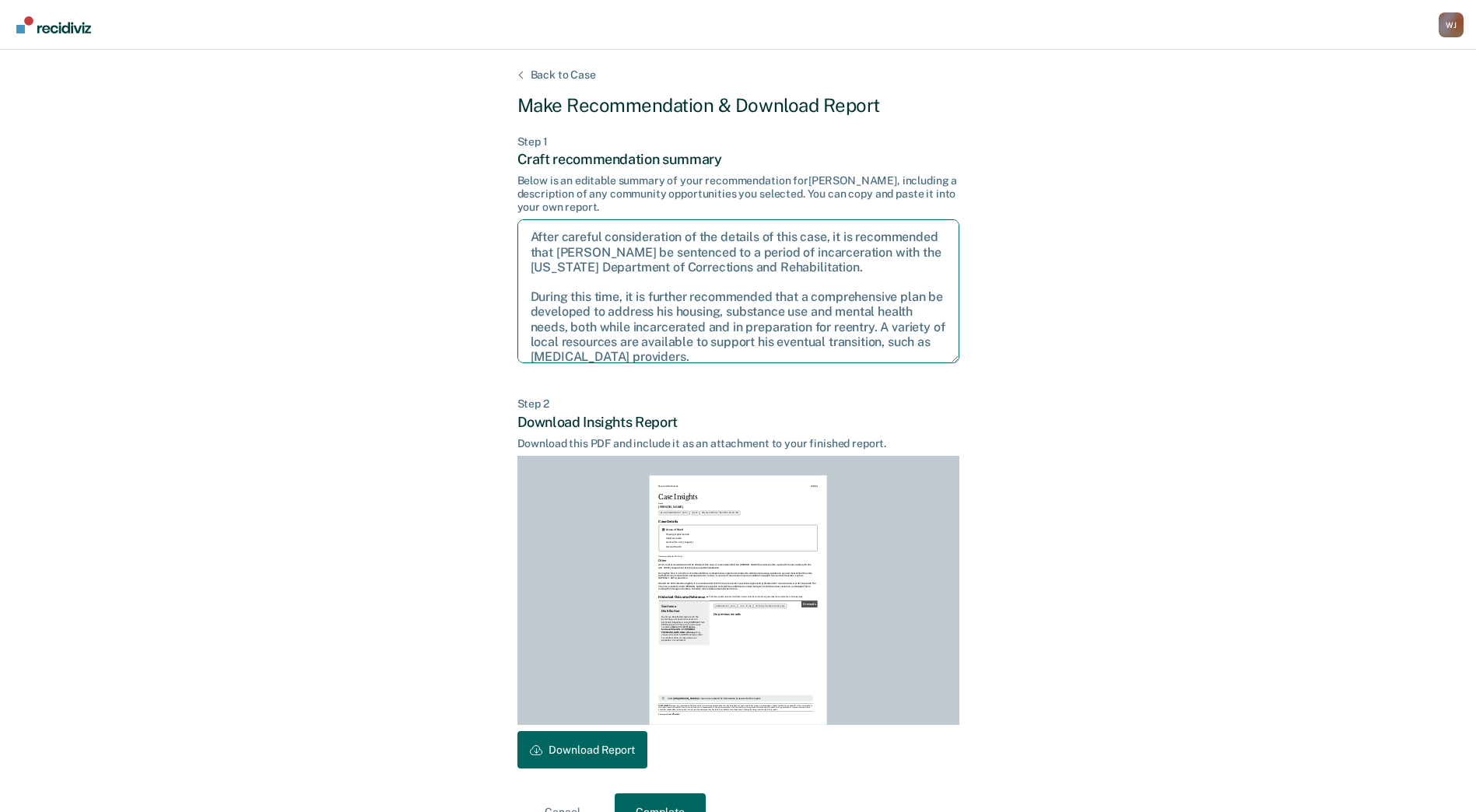
drag, startPoint x: 710, startPoint y: 347, endPoint x: 515, endPoint y: 313, distance: 197.9
click at [515, 313] on div "Back to Case Make Recommendation & Download Report Step 1 Craft recommendation …" at bounding box center [738, 449] width 1476 height 800
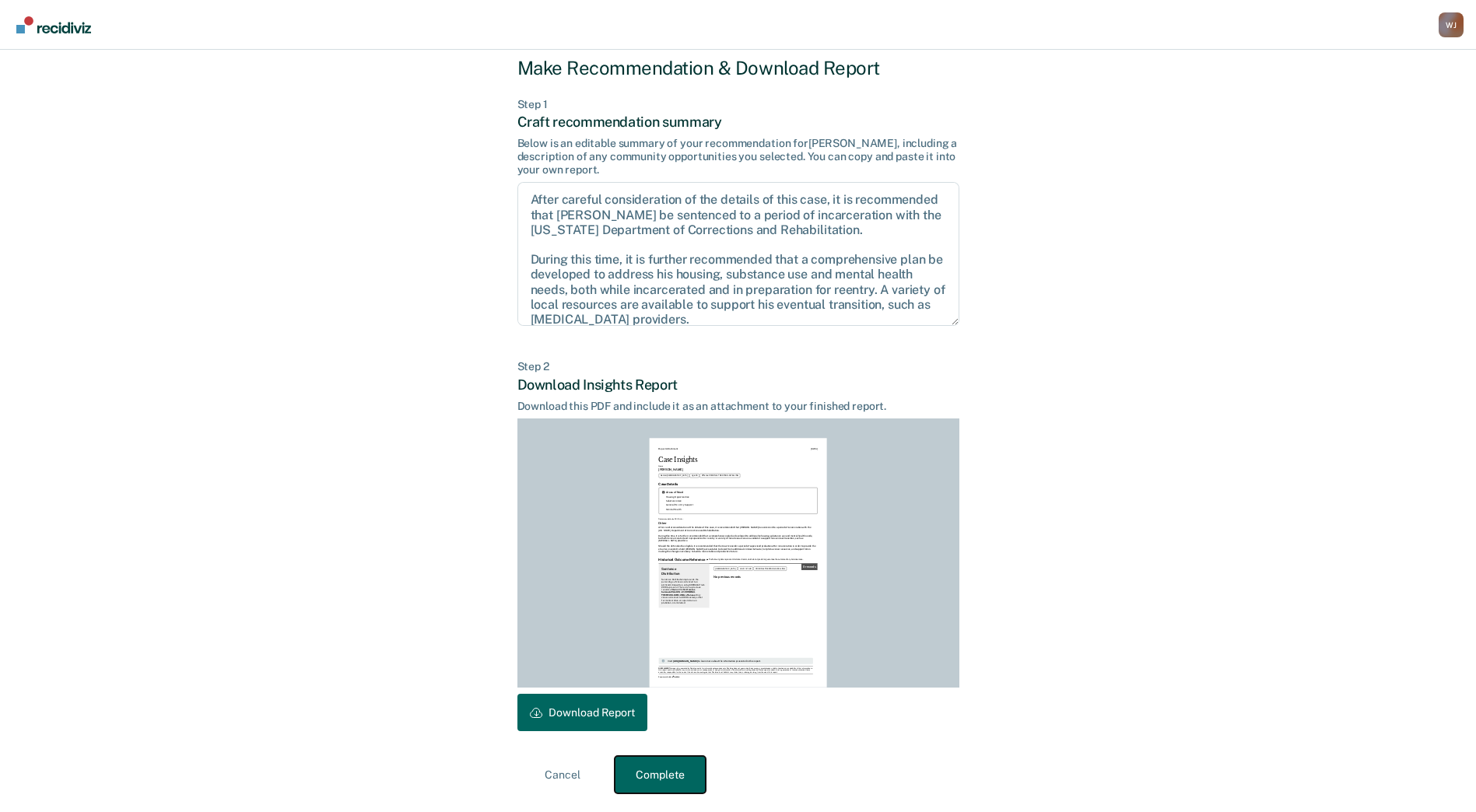
click at [652, 766] on button "Complete" at bounding box center [660, 775] width 91 height 37
